Goal: Task Accomplishment & Management: Manage account settings

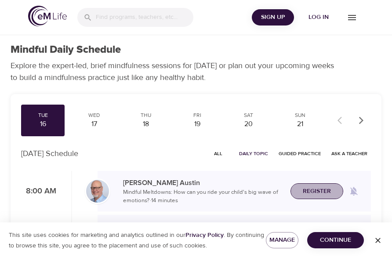
click at [323, 192] on span "Register" at bounding box center [317, 191] width 28 height 11
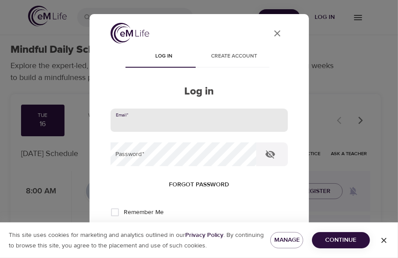
click at [162, 123] on input "email" at bounding box center [199, 120] width 177 height 24
type input "[PERSON_NAME][EMAIL_ADDRESS][PERSON_NAME][DOMAIN_NAME]"
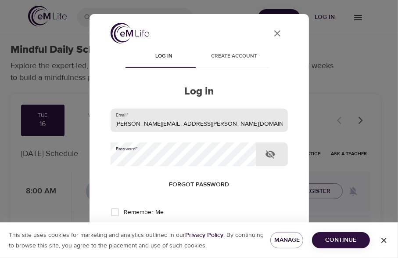
click at [178, 232] on button "Log in" at bounding box center [199, 241] width 43 height 18
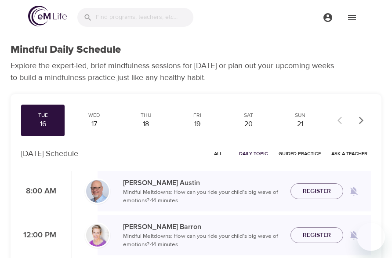
checkbox input "true"
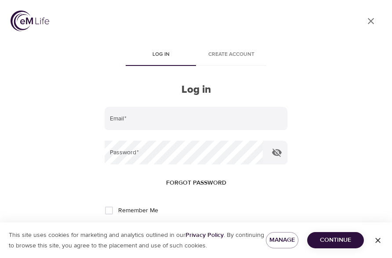
drag, startPoint x: 257, startPoint y: 73, endPoint x: 252, endPoint y: 76, distance: 5.7
click at [255, 74] on div "Log in Create account Log in Email   * Password   * Forgot password Remember Me…" at bounding box center [196, 194] width 183 height 299
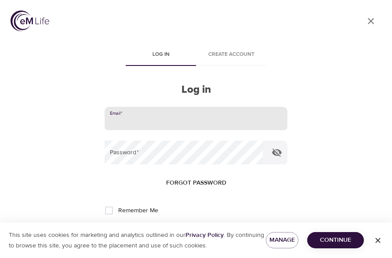
click at [162, 126] on input "email" at bounding box center [196, 119] width 183 height 24
type input "[PERSON_NAME][EMAIL_ADDRESS][PERSON_NAME][DOMAIN_NAME]"
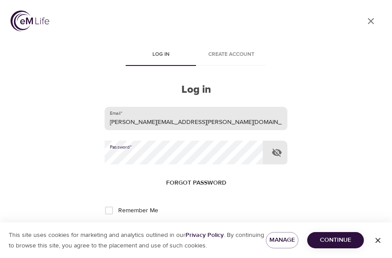
click at [174, 230] on button "Log in" at bounding box center [195, 239] width 43 height 18
